Goal: Information Seeking & Learning: Learn about a topic

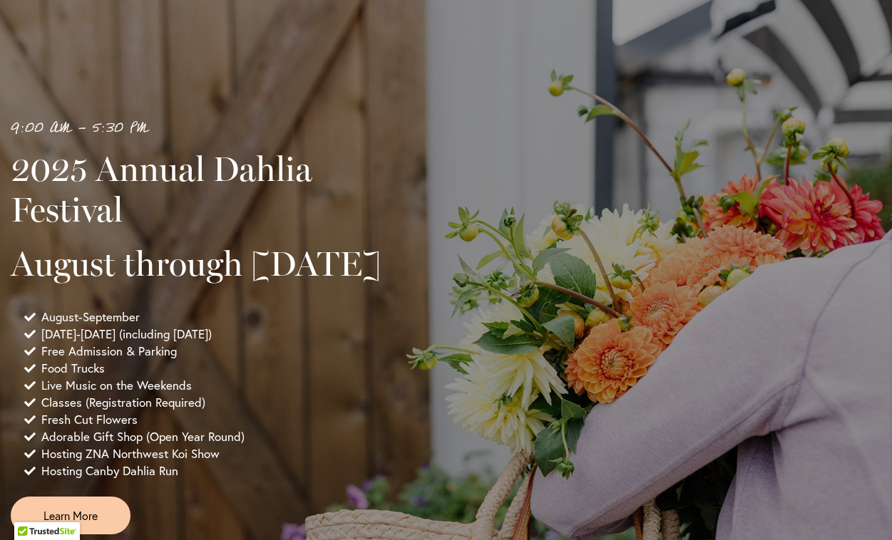
scroll to position [1029, 0]
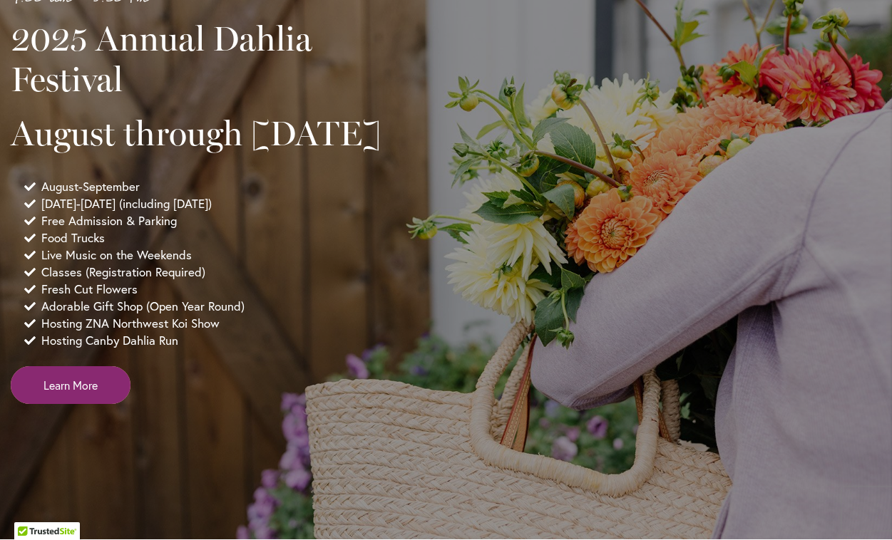
click at [97, 394] on span "Learn More" at bounding box center [70, 385] width 54 height 16
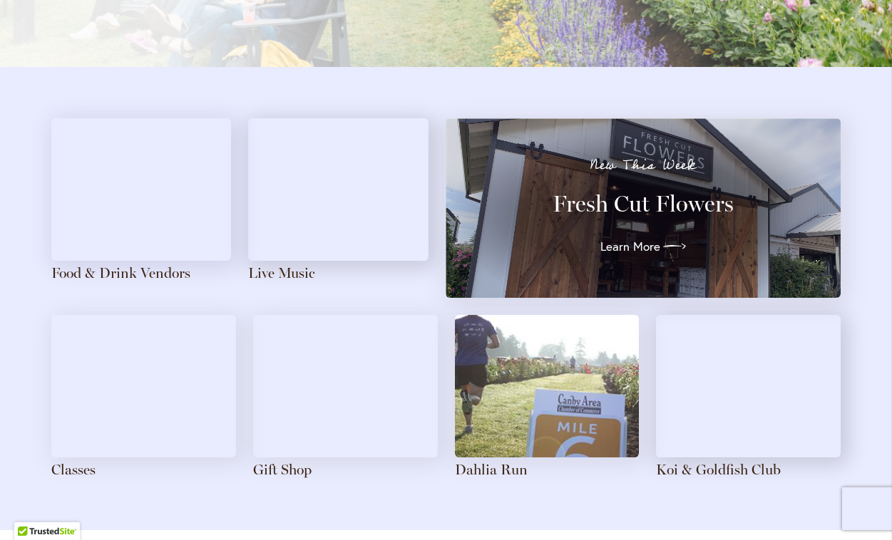
scroll to position [1528, 0]
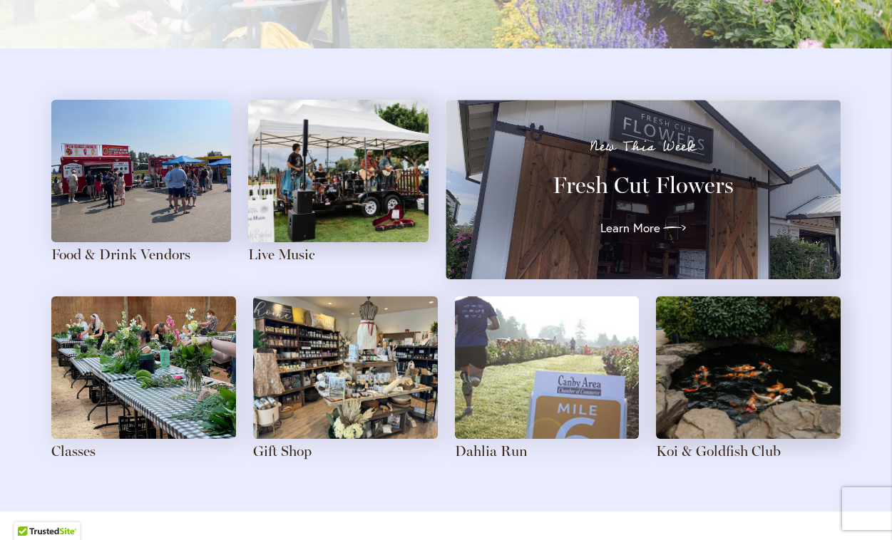
click at [359, 181] on img at bounding box center [338, 171] width 180 height 143
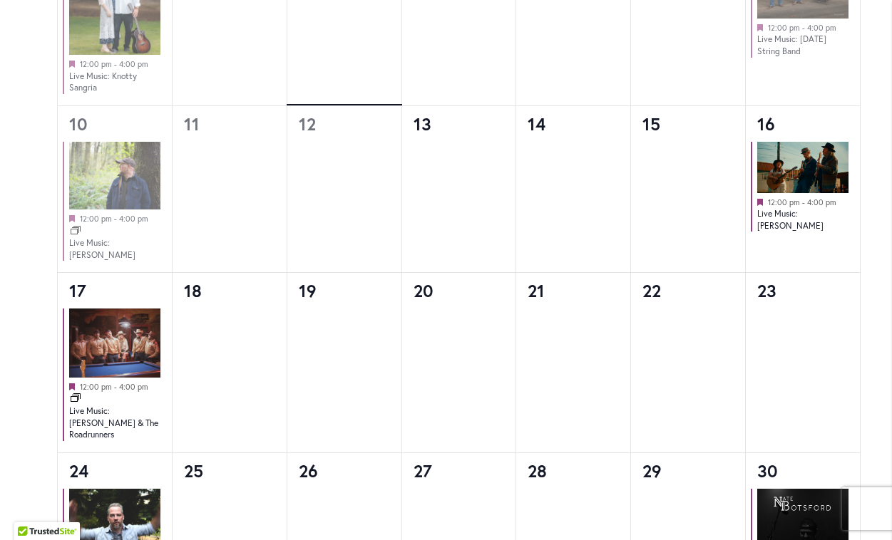
scroll to position [1141, 0]
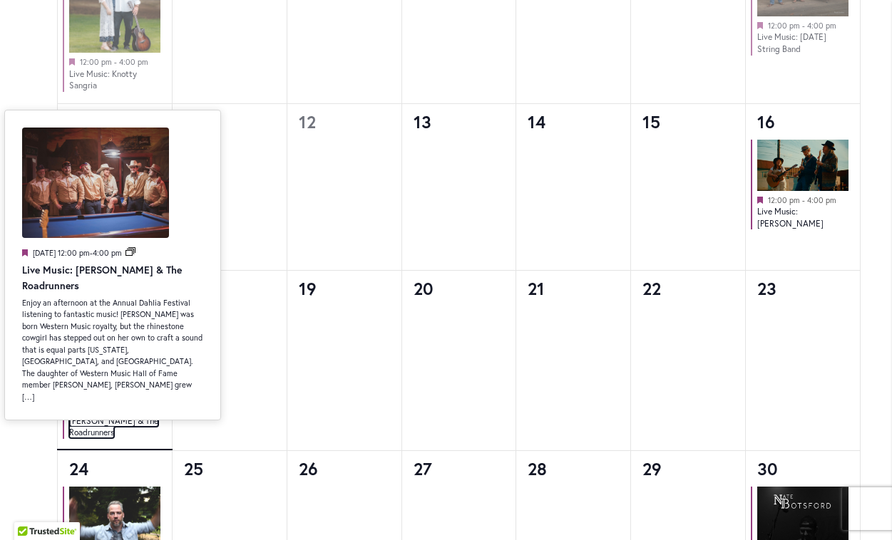
click at [100, 411] on link "Live Music: [PERSON_NAME] & The Roadrunners" at bounding box center [113, 421] width 89 height 35
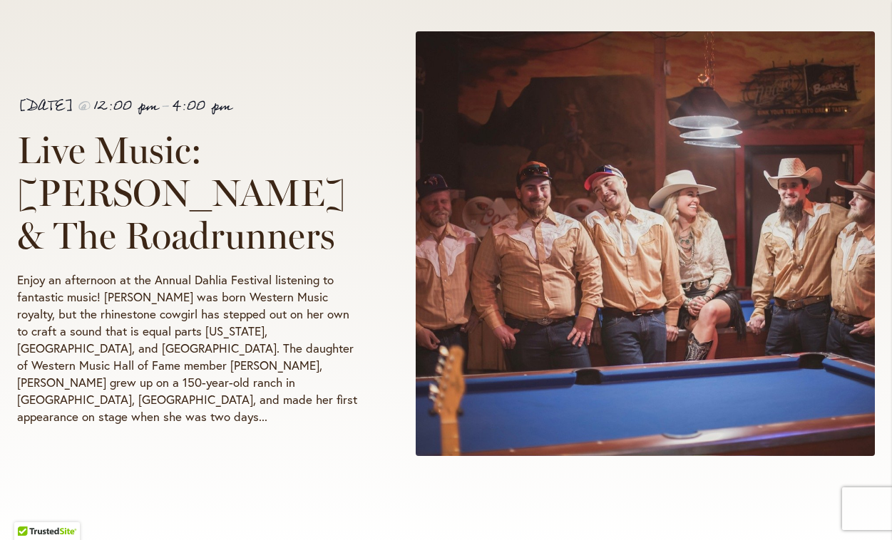
scroll to position [285, 0]
